Goal: Find specific page/section: Find specific page/section

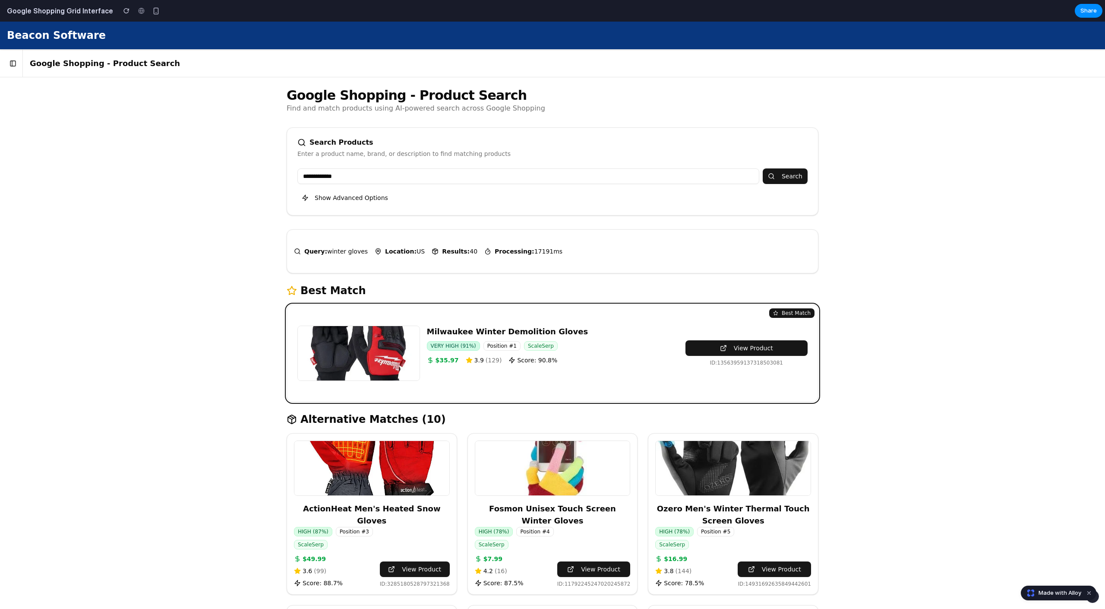
click at [17, 64] on button at bounding box center [13, 63] width 12 height 12
click at [13, 64] on button at bounding box center [13, 63] width 12 height 12
